Goal: Information Seeking & Learning: Find specific fact

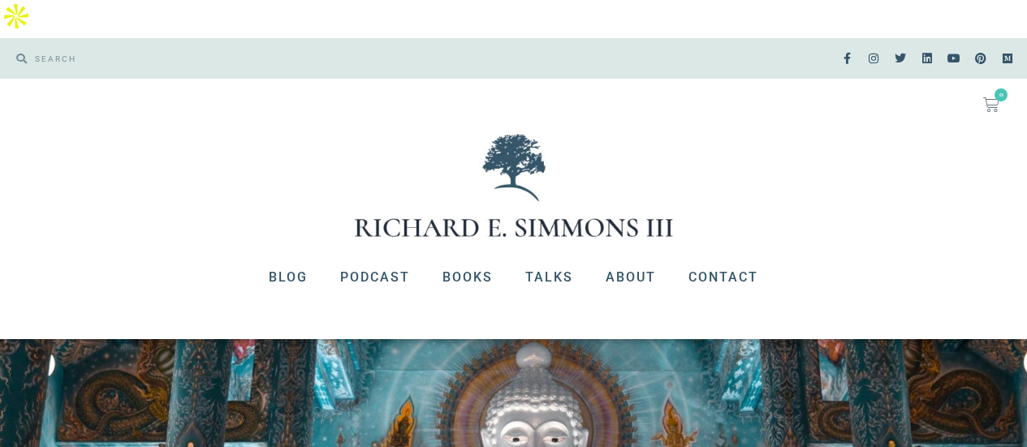
click at [19, 54] on icon at bounding box center [21, 59] width 11 height 11
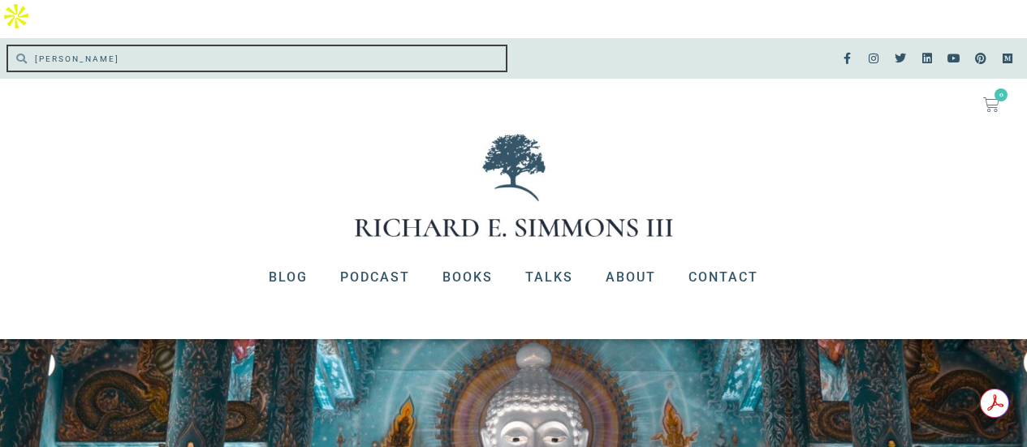
click at [84, 46] on input "aristotle" at bounding box center [266, 58] width 479 height 24
type input "a"
type input "plato"
